Goal: Transaction & Acquisition: Purchase product/service

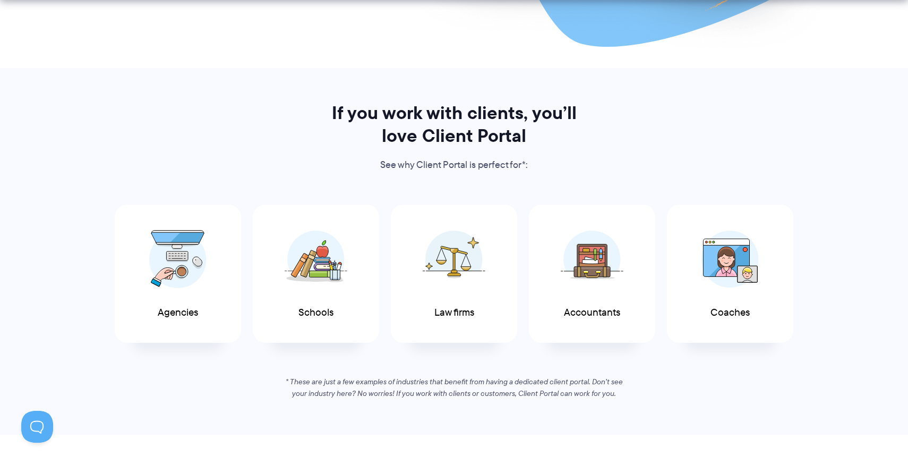
scroll to position [454, 0]
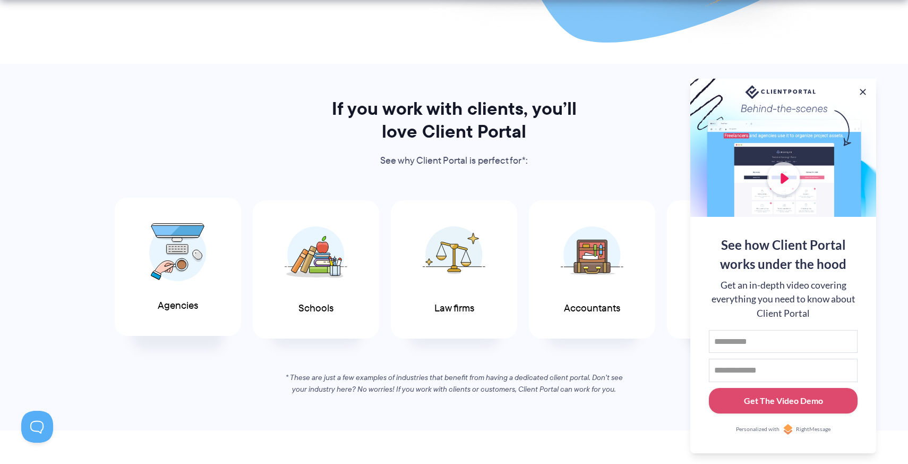
click at [174, 265] on img at bounding box center [177, 252] width 57 height 58
click at [861, 89] on button at bounding box center [863, 92] width 13 height 13
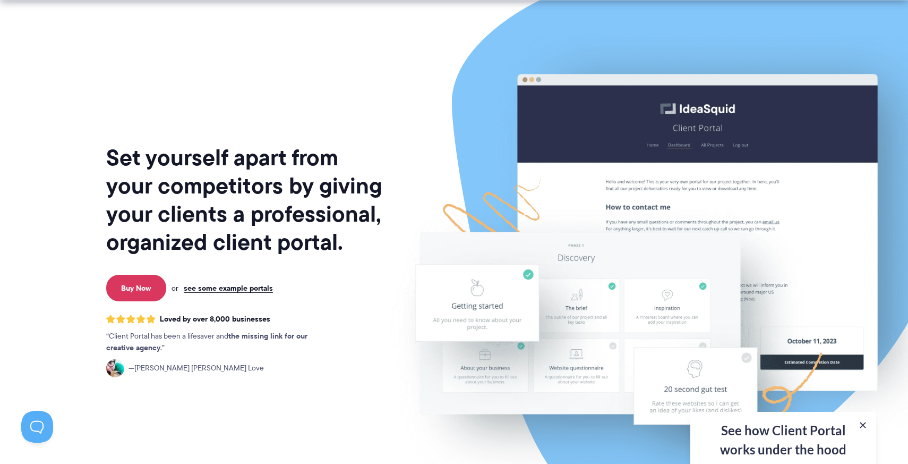
scroll to position [53, 0]
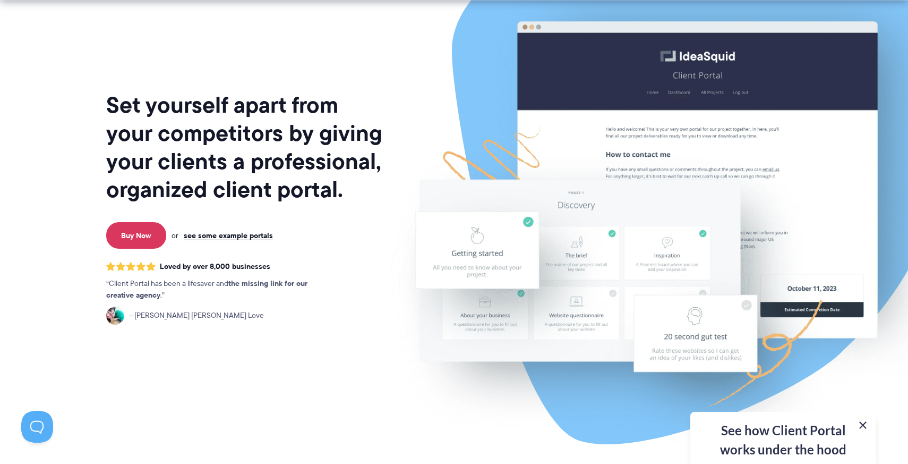
click at [863, 426] on button at bounding box center [863, 425] width 13 height 13
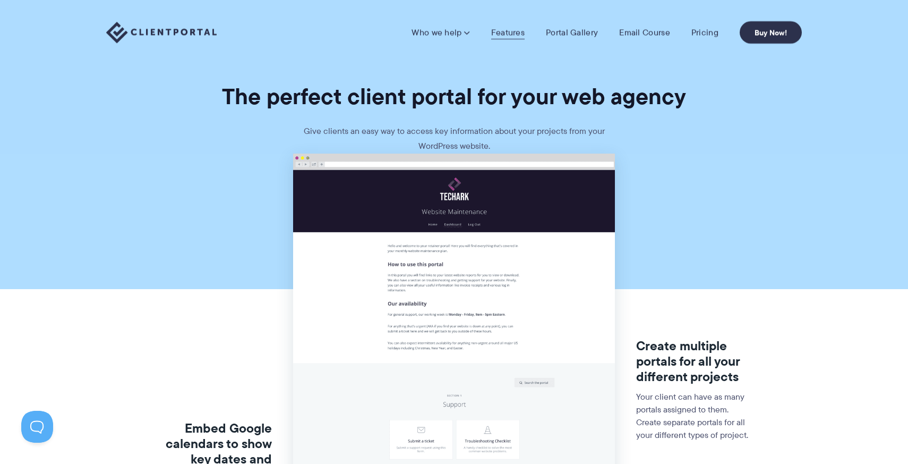
click at [503, 31] on link "Features" at bounding box center [507, 32] width 33 height 11
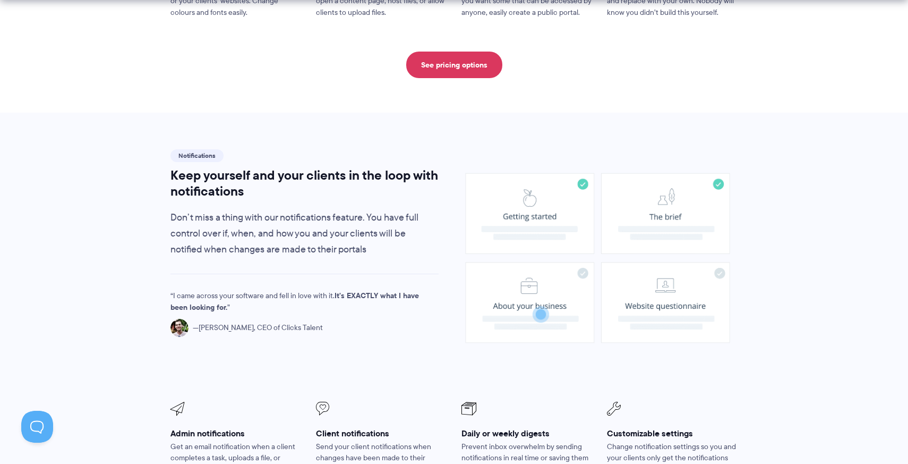
scroll to position [677, 0]
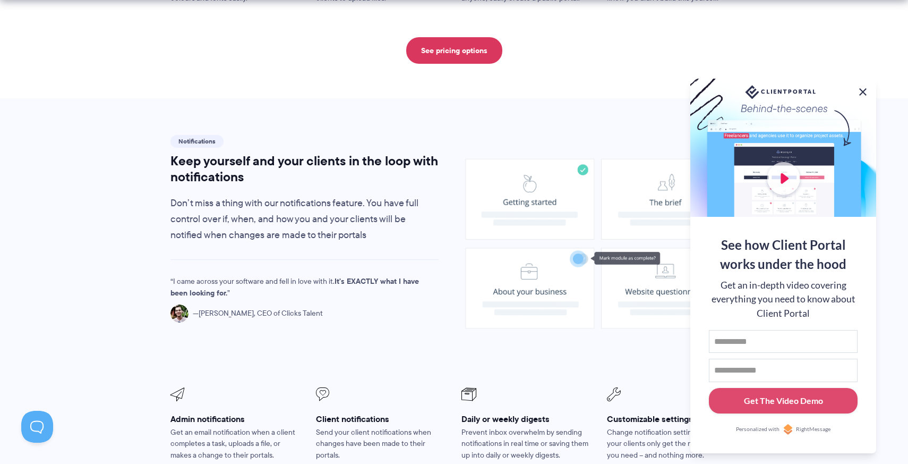
click at [863, 90] on button at bounding box center [863, 92] width 13 height 13
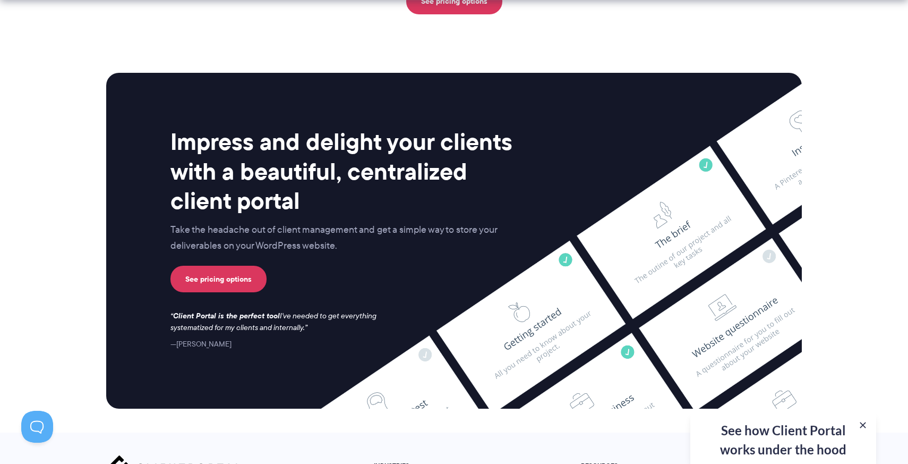
scroll to position [2848, 0]
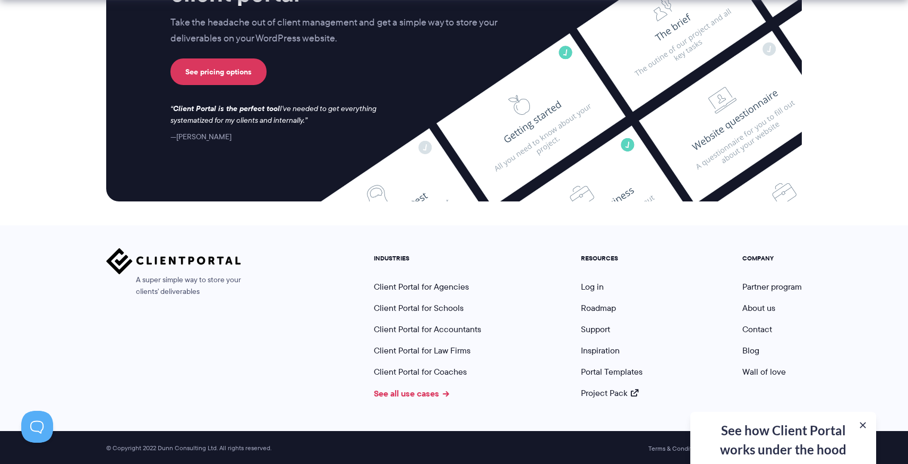
click at [408, 395] on link "See all use cases" at bounding box center [411, 393] width 75 height 13
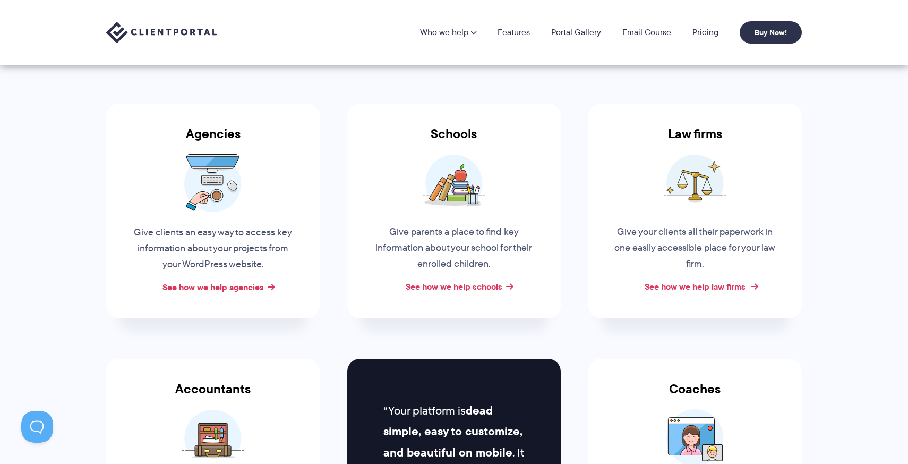
click at [707, 284] on link "See how we help law firms" at bounding box center [695, 286] width 101 height 13
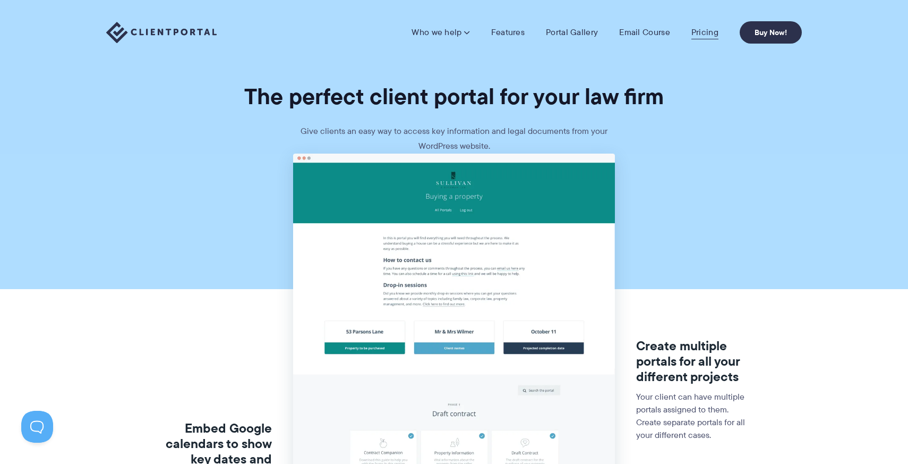
click at [717, 38] on link "Pricing" at bounding box center [704, 32] width 27 height 11
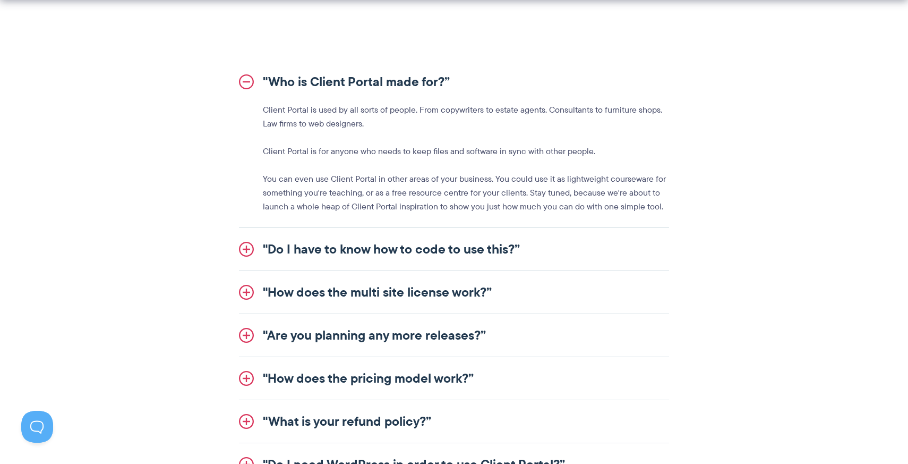
scroll to position [1211, 0]
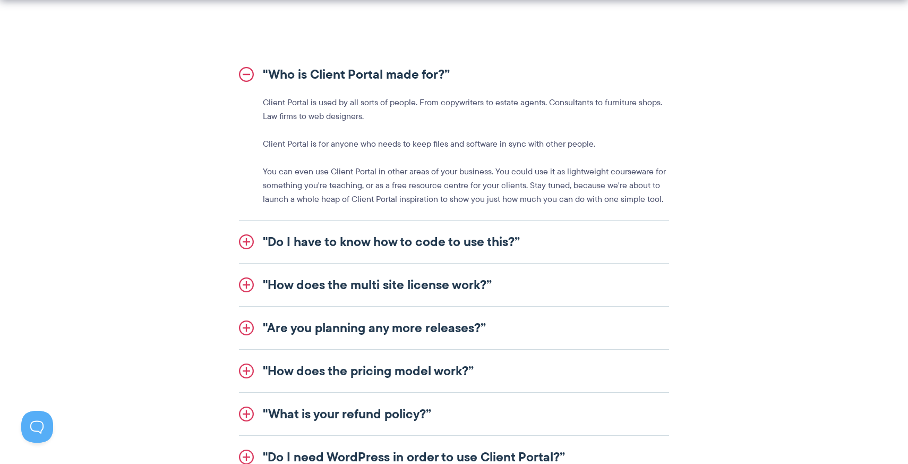
click at [479, 247] on link ""Do I have to know how to code to use this?”" at bounding box center [454, 241] width 430 height 42
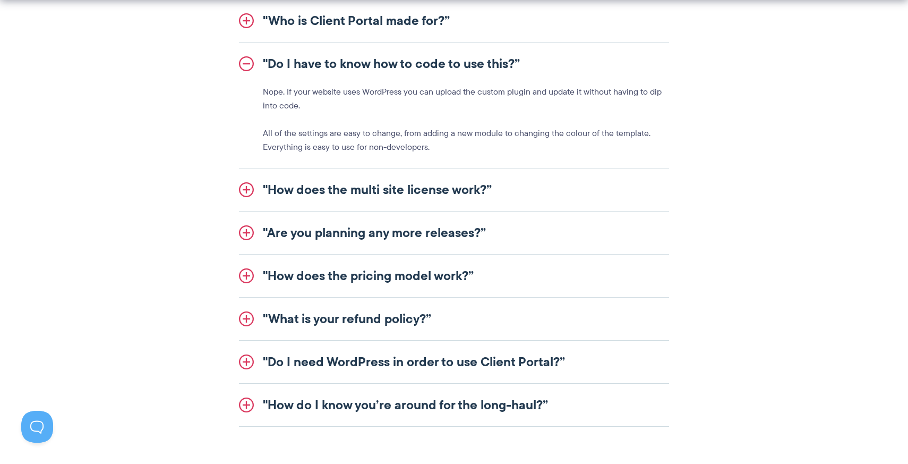
scroll to position [1265, 0]
click at [416, 234] on link ""Are you planning any more releases?”" at bounding box center [454, 232] width 430 height 42
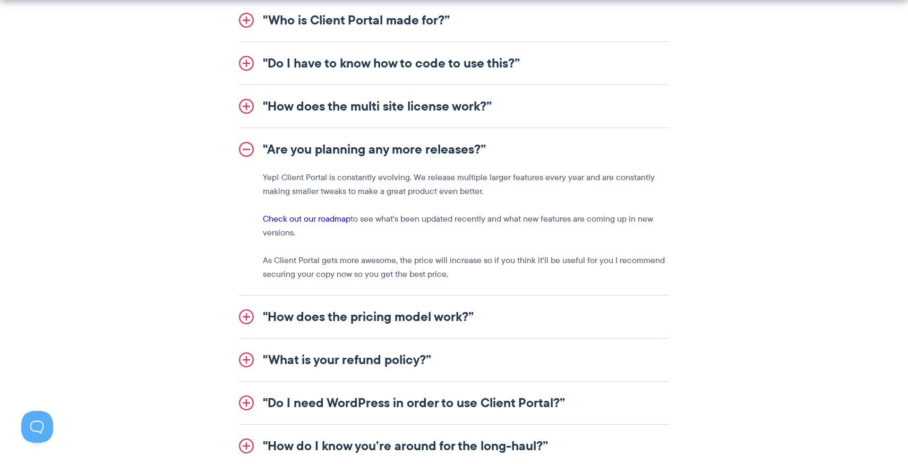
click at [419, 317] on link ""How does the pricing model work?”" at bounding box center [454, 316] width 430 height 42
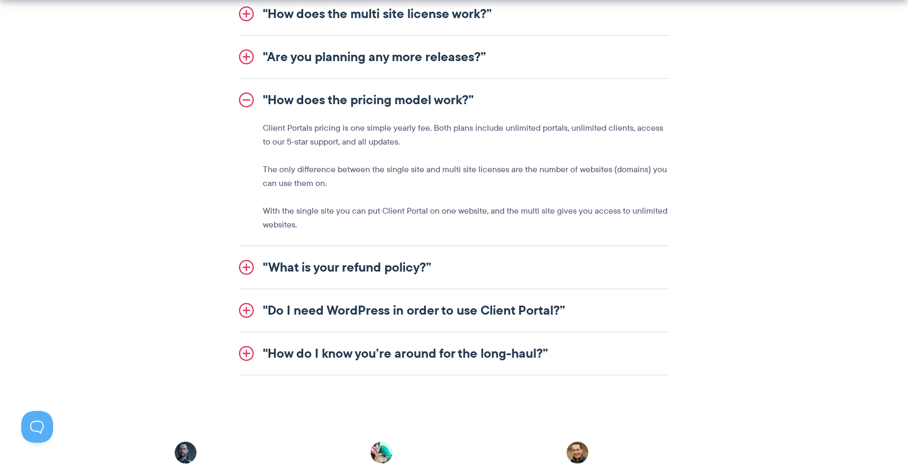
scroll to position [1359, 0]
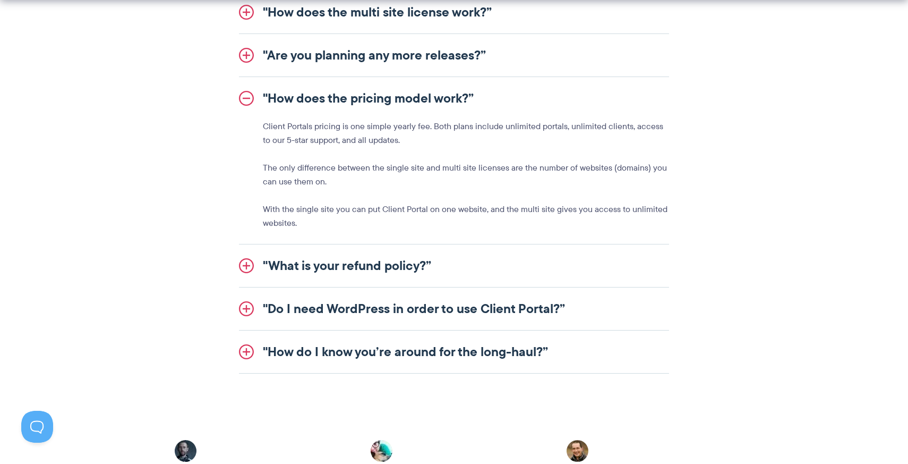
click at [387, 258] on link ""What is your refund policy?”" at bounding box center [454, 265] width 430 height 42
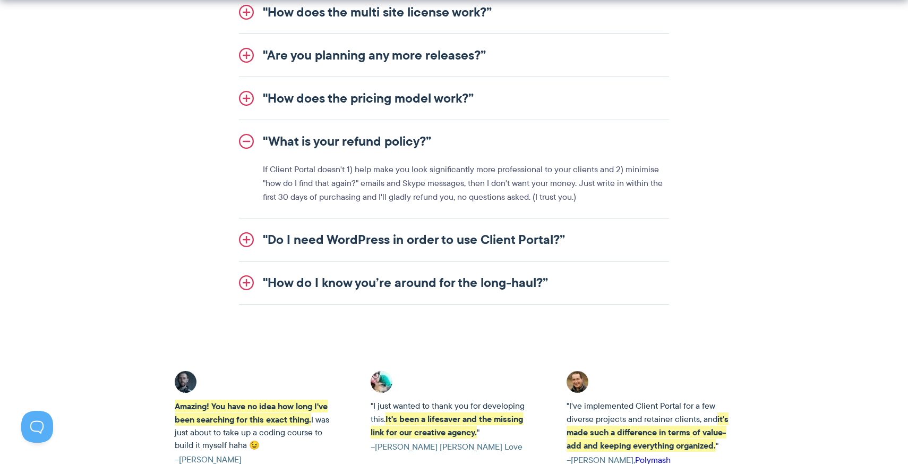
click at [422, 242] on link ""Do I need WordPress in order to use Client Portal?”" at bounding box center [454, 239] width 430 height 42
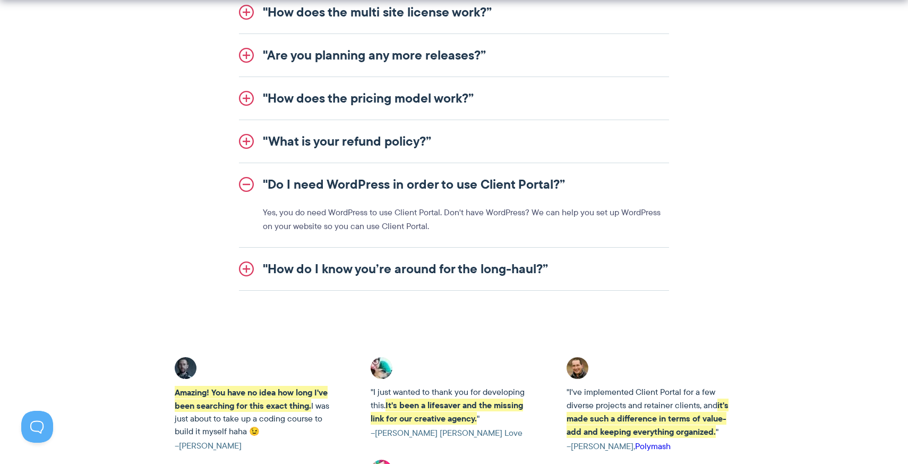
click at [347, 273] on link ""How do I know you’re around for the long-haul?”" at bounding box center [454, 268] width 430 height 42
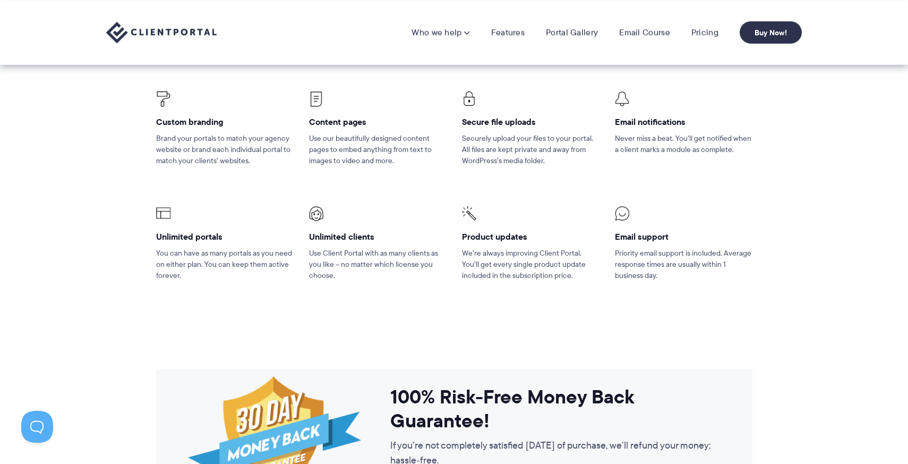
scroll to position [0, 0]
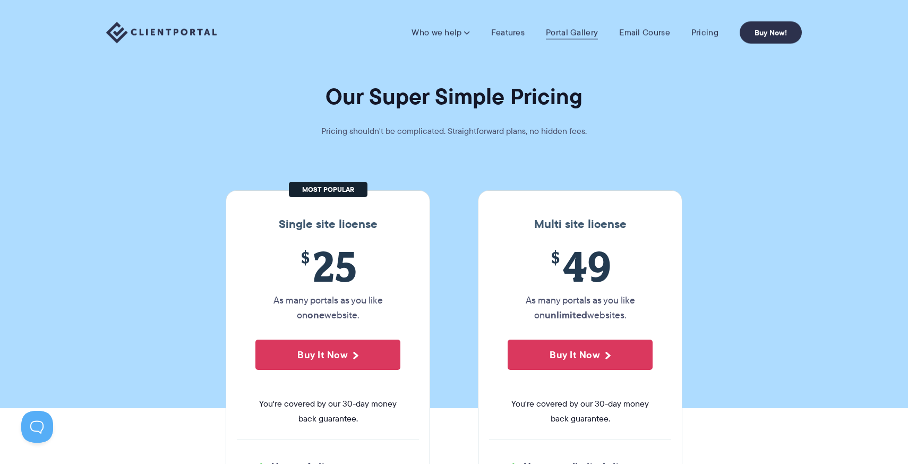
click at [561, 33] on link "Portal Gallery" at bounding box center [572, 32] width 52 height 11
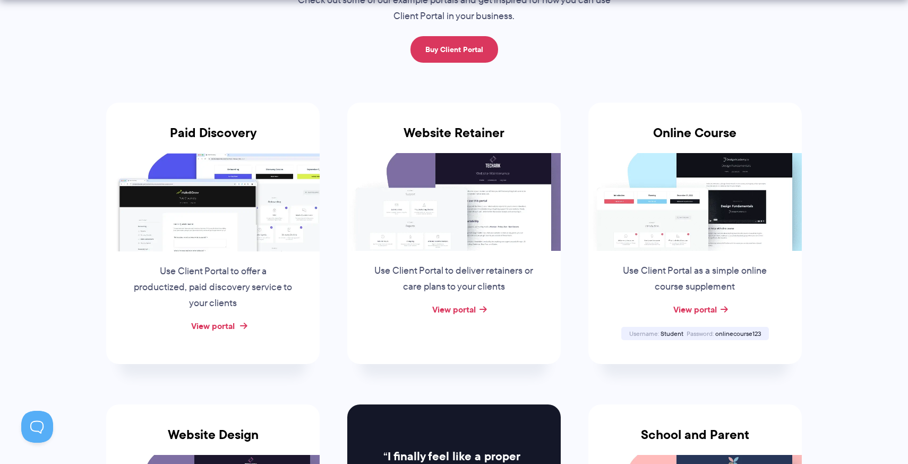
click at [222, 331] on link "View portal" at bounding box center [213, 325] width 44 height 13
click at [454, 311] on link "View portal" at bounding box center [454, 309] width 44 height 13
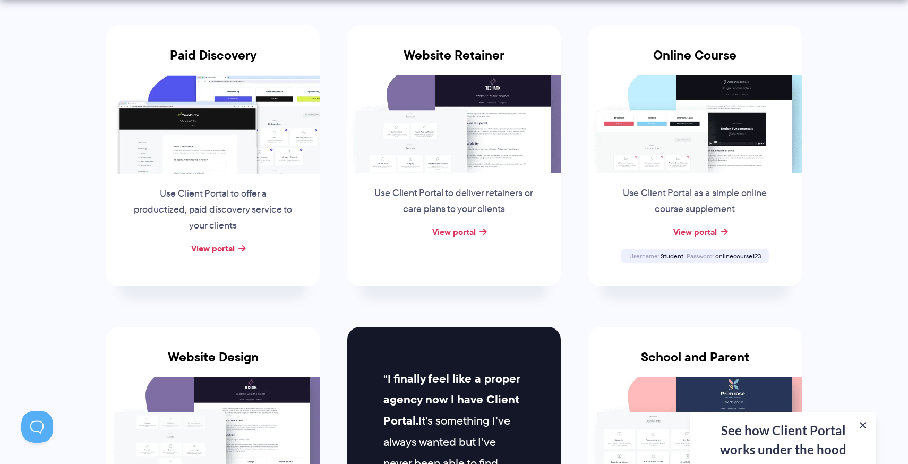
click at [701, 56] on h3 "Online Course" at bounding box center [695, 62] width 214 height 28
click at [737, 253] on span "onlinecourse123" at bounding box center [738, 255] width 46 height 9
copy div "onlinecourse123"
click at [693, 233] on link "View portal" at bounding box center [695, 231] width 44 height 13
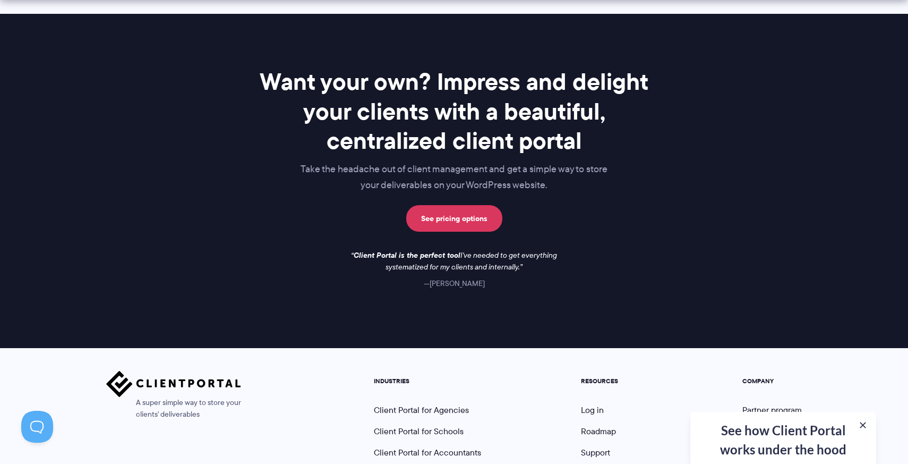
scroll to position [1502, 0]
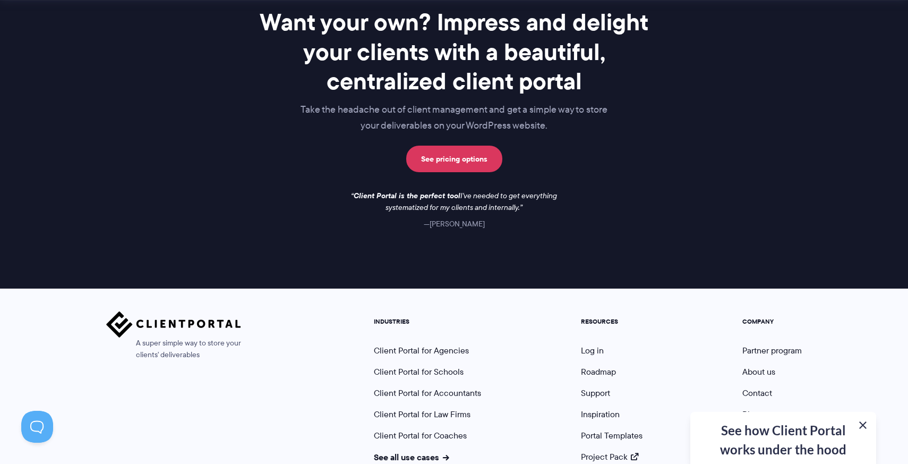
click at [863, 425] on button at bounding box center [863, 425] width 13 height 13
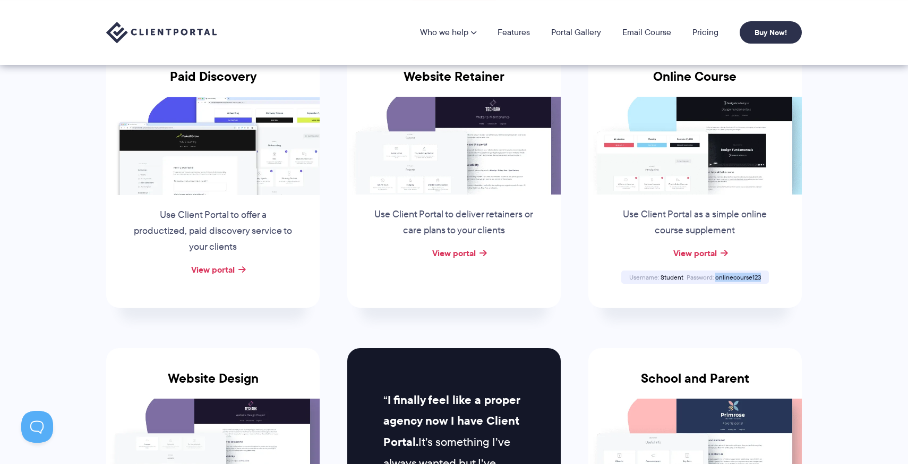
scroll to position [0, 0]
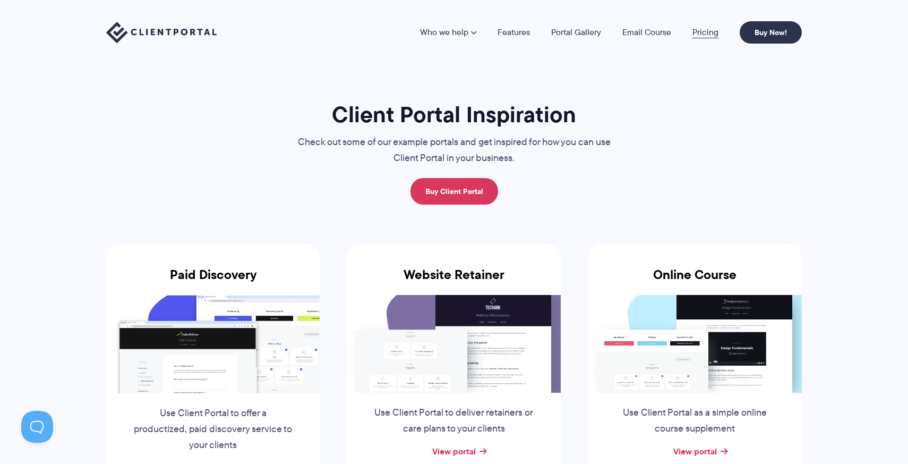
click at [694, 37] on link "Pricing" at bounding box center [706, 32] width 26 height 8
click at [706, 36] on link "Pricing" at bounding box center [706, 32] width 26 height 8
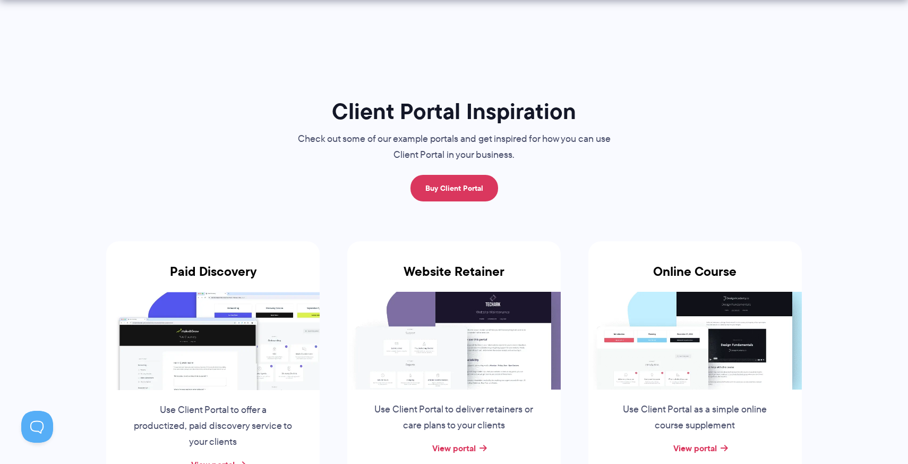
scroll to position [11, 0]
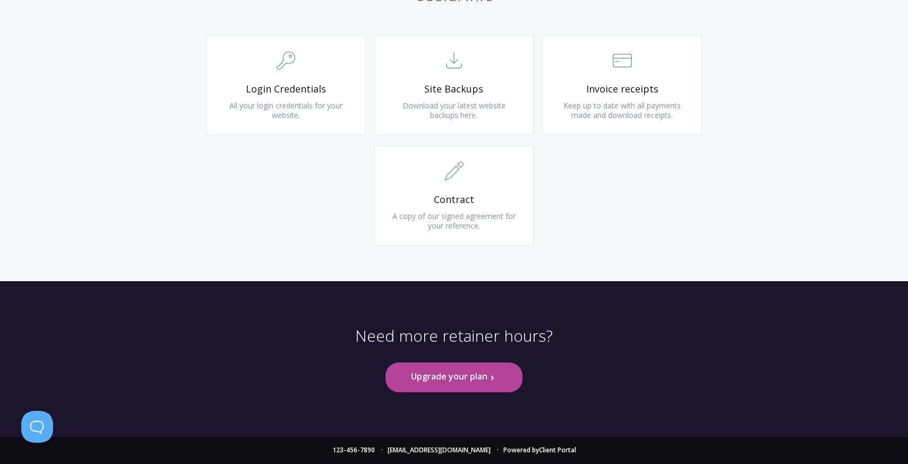
scroll to position [379, 0]
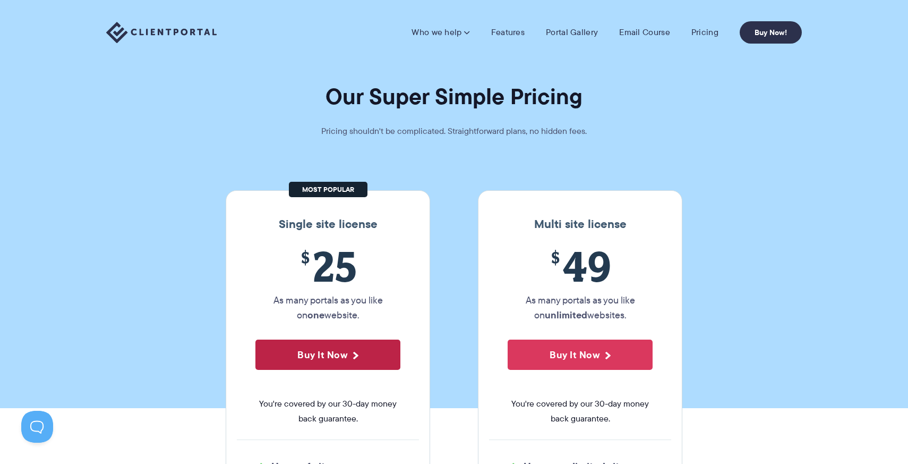
click at [348, 355] on button "Buy It Now" at bounding box center [327, 354] width 145 height 30
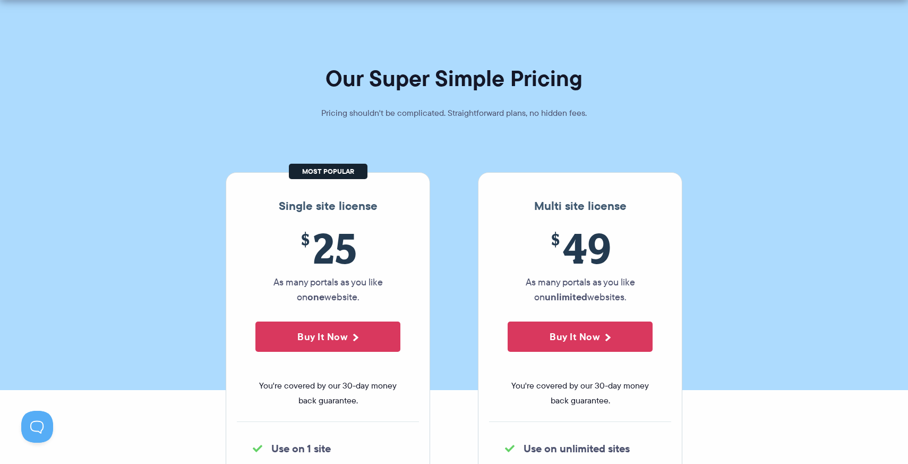
scroll to position [24, 0]
